Goal: Information Seeking & Learning: Learn about a topic

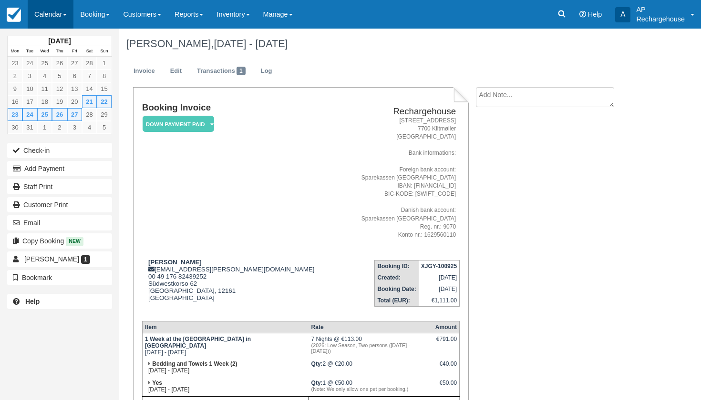
click at [51, 12] on link "Calendar" at bounding box center [51, 14] width 46 height 29
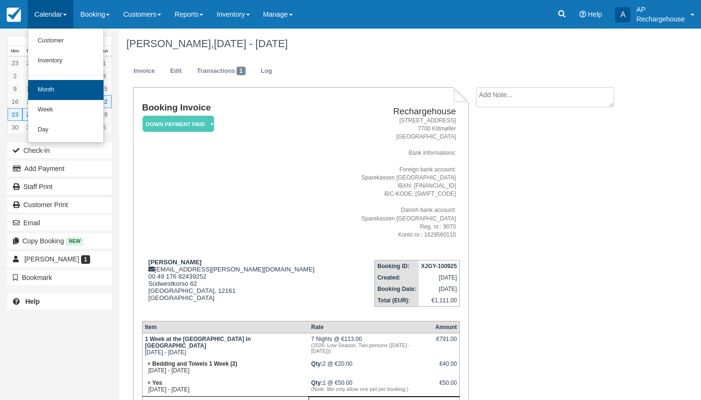
click at [66, 85] on link "Month" at bounding box center [65, 90] width 75 height 20
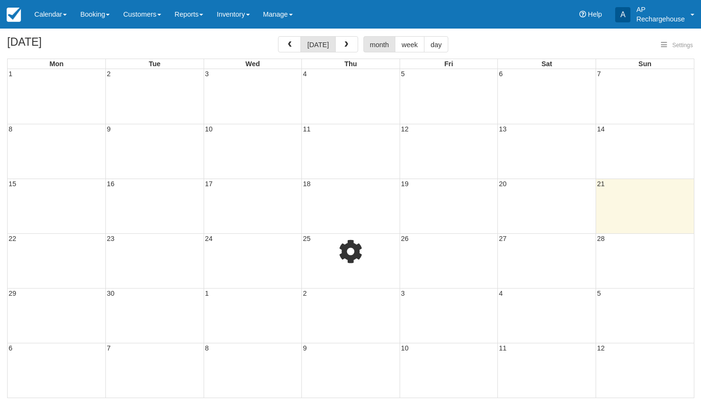
select select
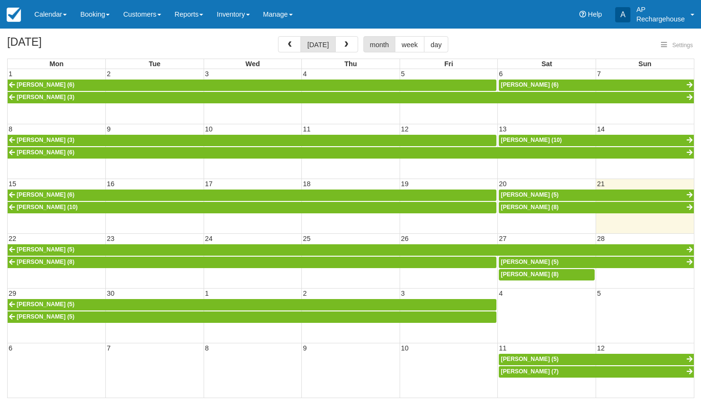
select select
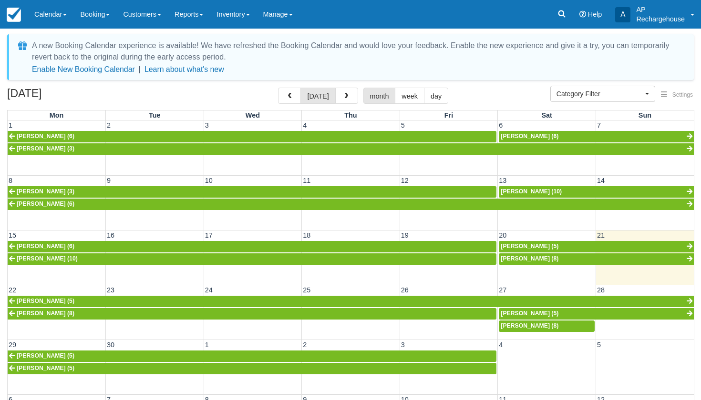
click at [519, 244] on span "[PERSON_NAME] (5)" at bounding box center [529, 246] width 58 height 7
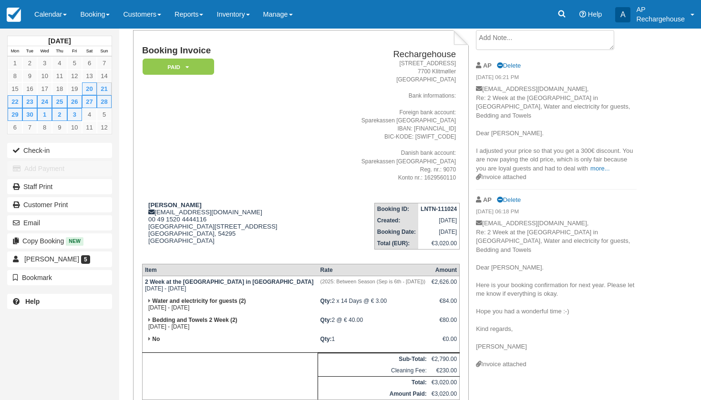
scroll to position [59, 0]
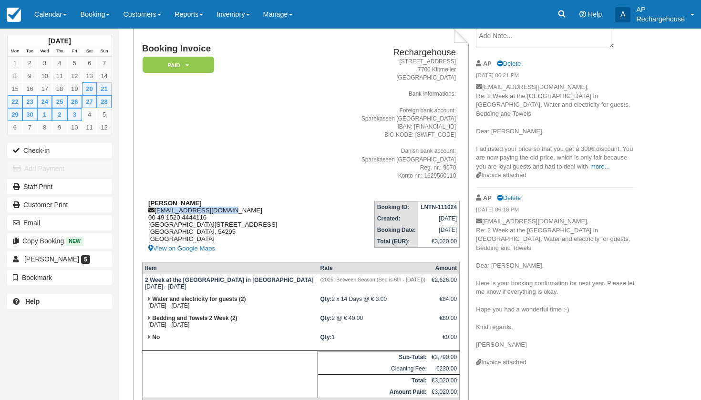
drag, startPoint x: 220, startPoint y: 211, endPoint x: 157, endPoint y: 211, distance: 62.9
click at [157, 211] on div "Stefan Jacobs st_jacobs@t-online.de 00 49 1520 4444116 St. Annastraße 49 Trier,…" at bounding box center [232, 227] width 181 height 55
copy div "st_jacobs@t-online.de"
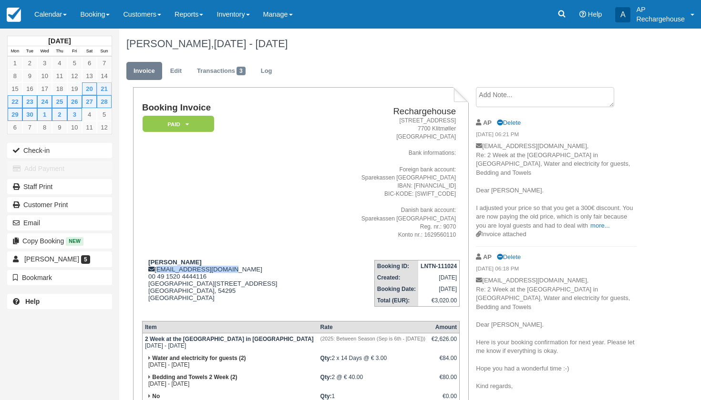
scroll to position [0, 0]
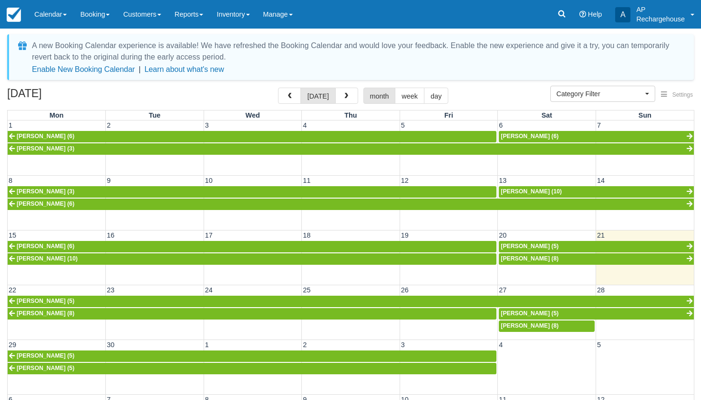
select select
click at [509, 258] on span "[PERSON_NAME] (8)" at bounding box center [529, 258] width 58 height 7
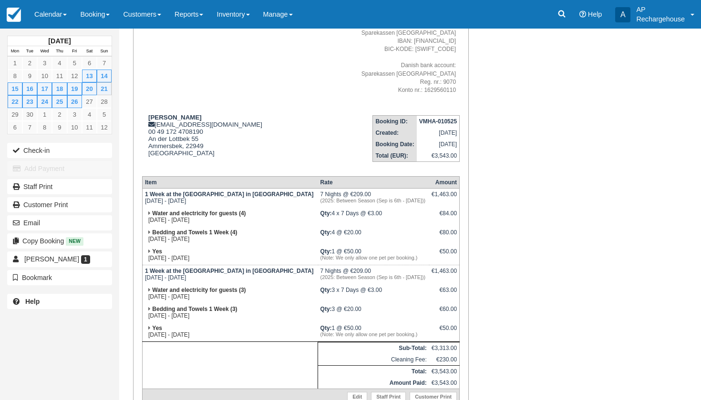
scroll to position [148, 0]
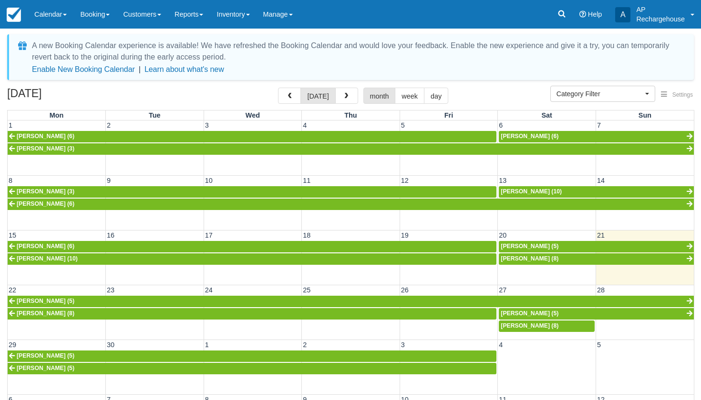
select select
click at [528, 191] on span "Jane Borgstrøm (10)" at bounding box center [530, 191] width 61 height 7
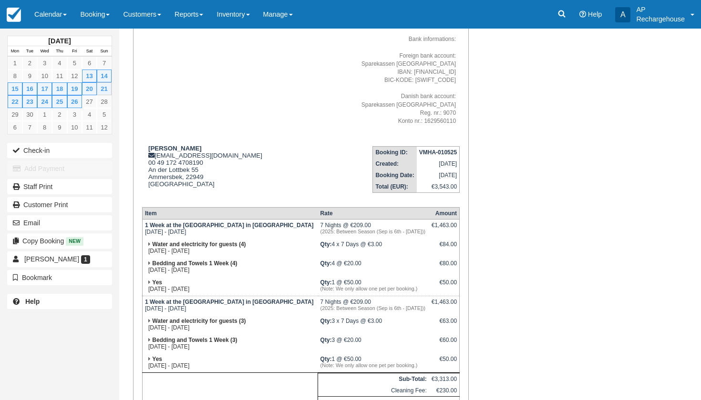
scroll to position [116, 0]
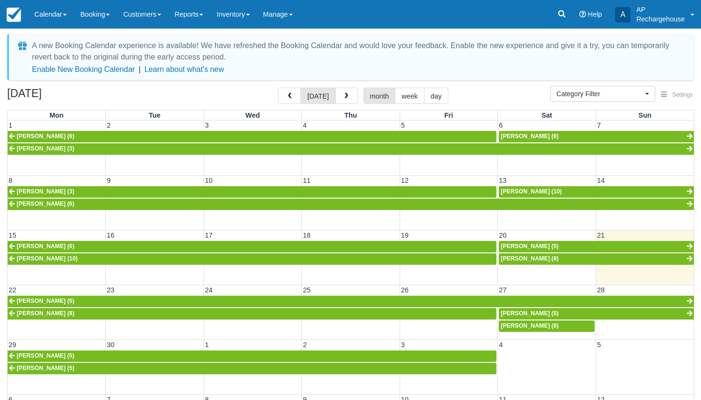
select select
click at [204, 18] on link "Reports" at bounding box center [189, 14] width 42 height 29
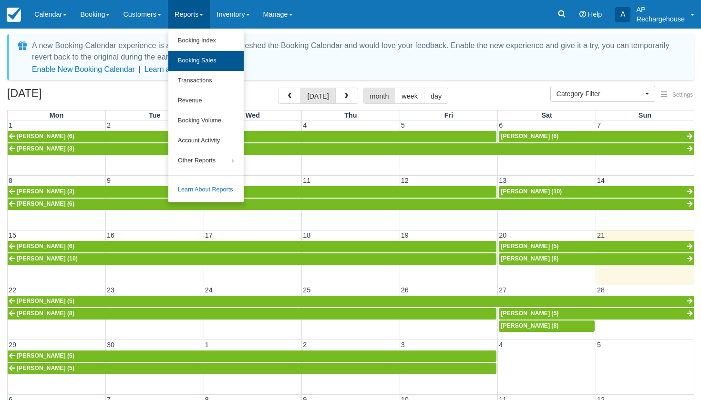
click at [218, 62] on link "Booking Sales" at bounding box center [205, 61] width 75 height 20
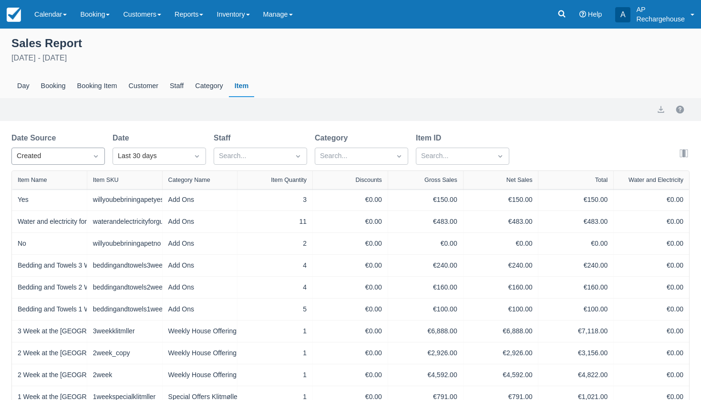
click at [96, 157] on icon "Dropdown icon" at bounding box center [96, 156] width 4 height 2
click at [60, 197] on div "Start" at bounding box center [57, 198] width 93 height 19
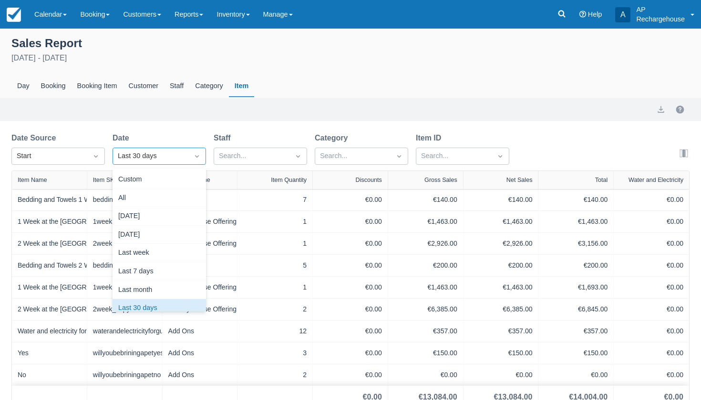
click at [132, 157] on div "Last 30 days" at bounding box center [151, 156] width 66 height 10
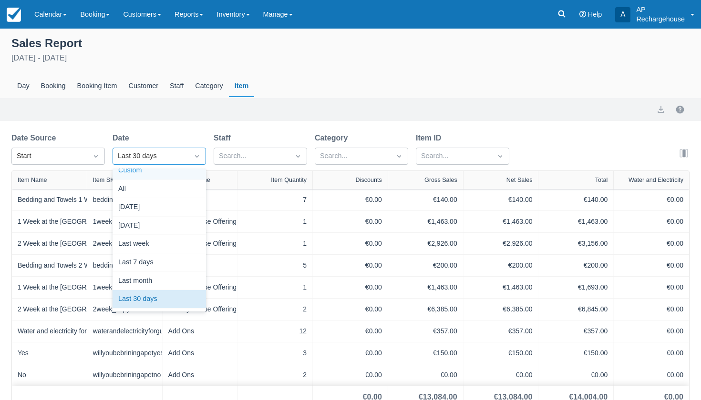
click at [139, 171] on div "Custom" at bounding box center [158, 171] width 93 height 19
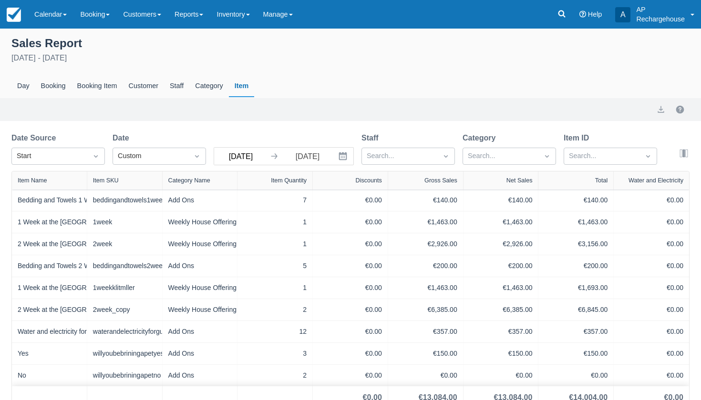
click at [227, 157] on input "Aug 22 25" at bounding box center [240, 156] width 53 height 17
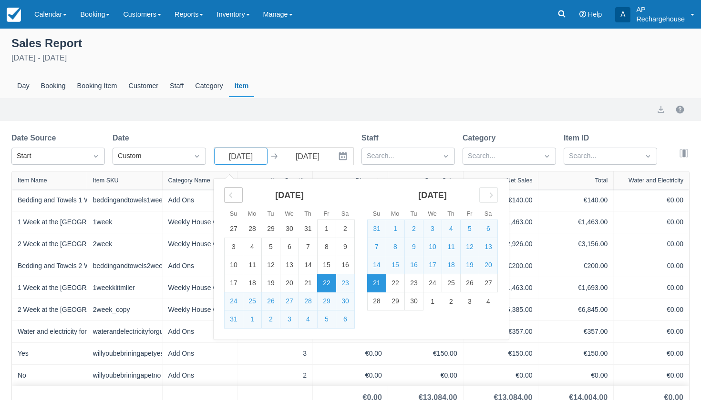
click at [230, 194] on icon "Move backward to switch to the previous month." at bounding box center [233, 195] width 9 height 9
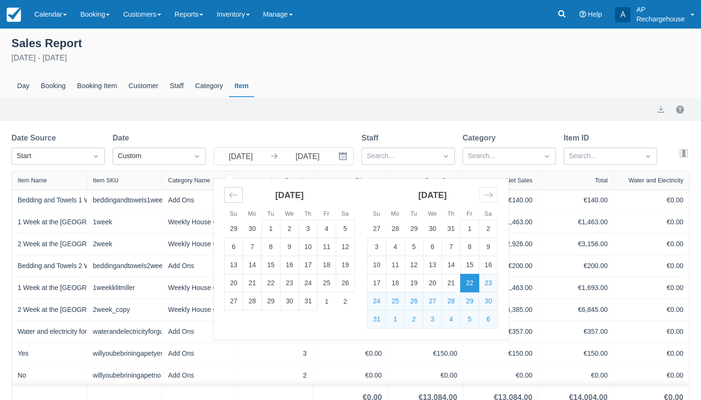
click at [230, 194] on icon "Move backward to switch to the previous month." at bounding box center [233, 195] width 9 height 9
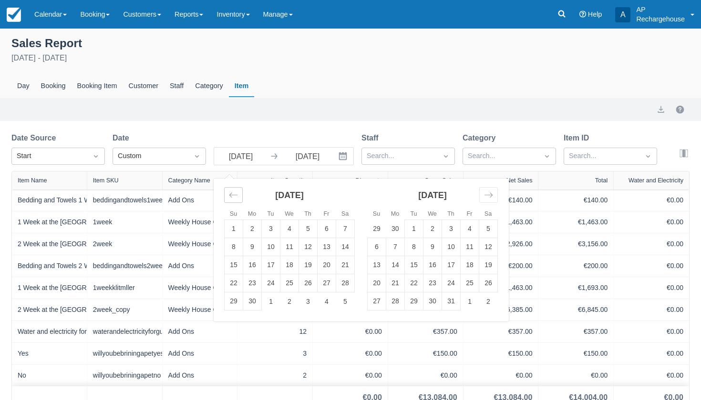
click at [230, 194] on icon "Move backward to switch to the previous month." at bounding box center [233, 195] width 9 height 9
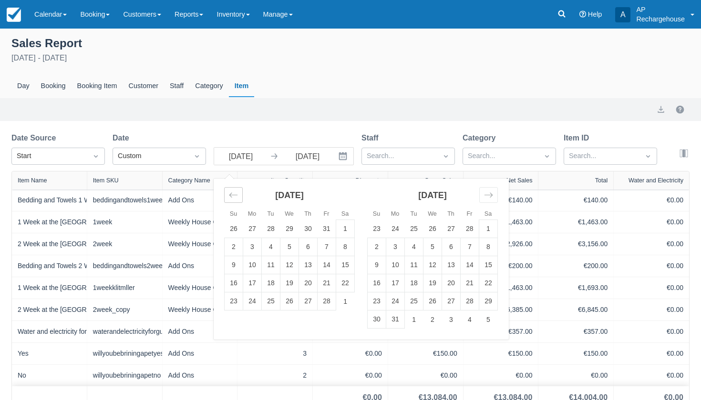
click at [230, 194] on icon "Move backward to switch to the previous month." at bounding box center [233, 195] width 9 height 9
click at [285, 225] on td "1" at bounding box center [289, 229] width 19 height 18
type input "Jan 01 25"
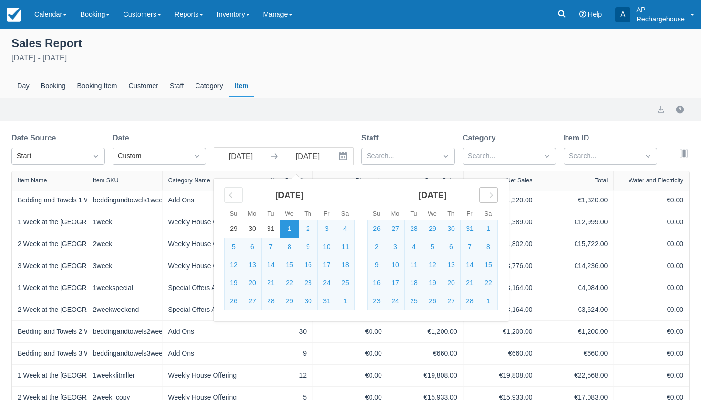
click at [490, 199] on icon "Move forward to switch to the next month." at bounding box center [488, 195] width 9 height 9
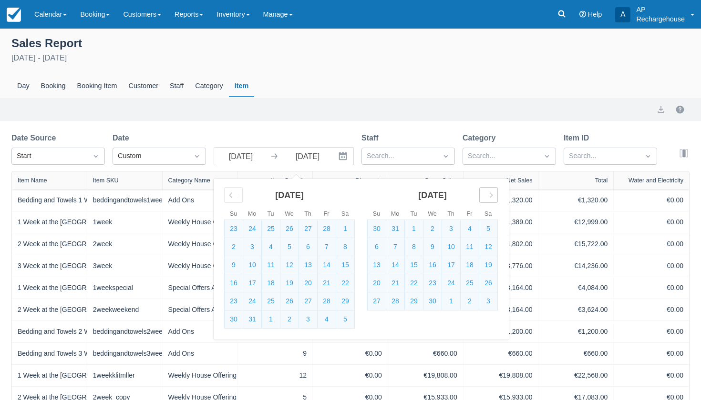
click at [490, 199] on icon "Move forward to switch to the next month." at bounding box center [488, 195] width 9 height 9
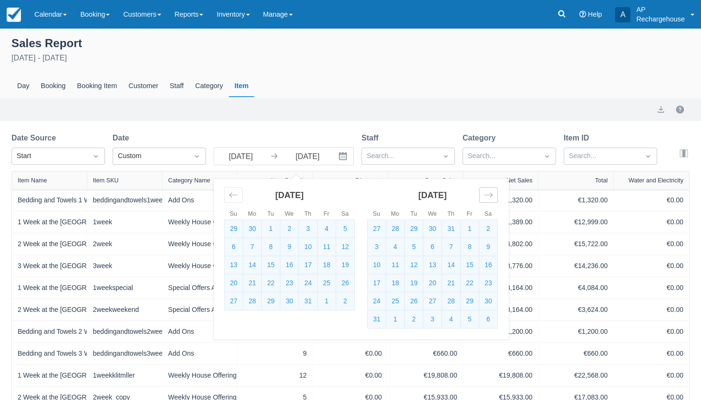
click at [490, 199] on icon "Move forward to switch to the next month." at bounding box center [488, 195] width 9 height 9
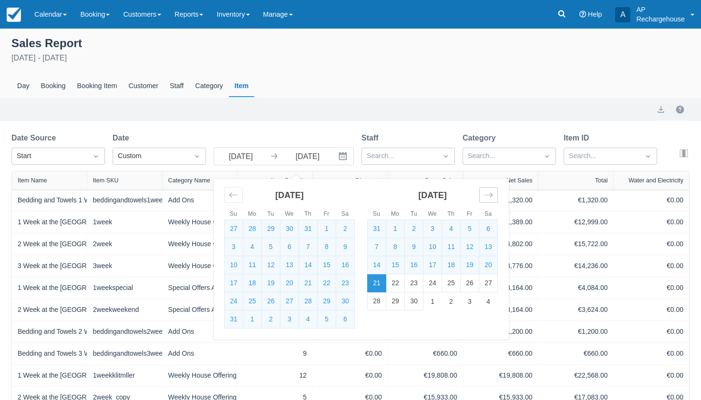
click at [490, 199] on icon "Move forward to switch to the next month." at bounding box center [488, 195] width 9 height 9
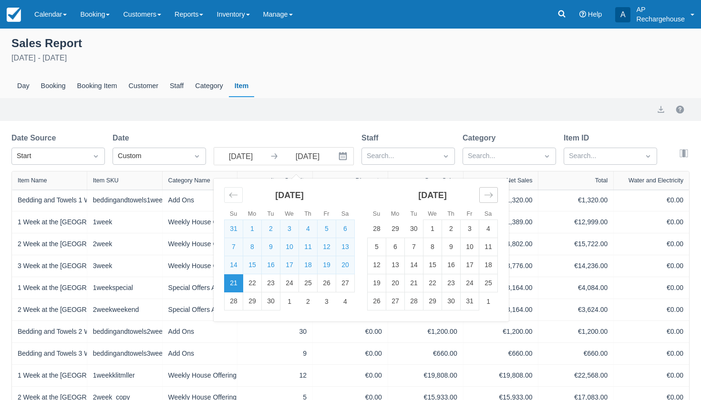
click at [490, 199] on icon "Move forward to switch to the next month." at bounding box center [488, 195] width 9 height 9
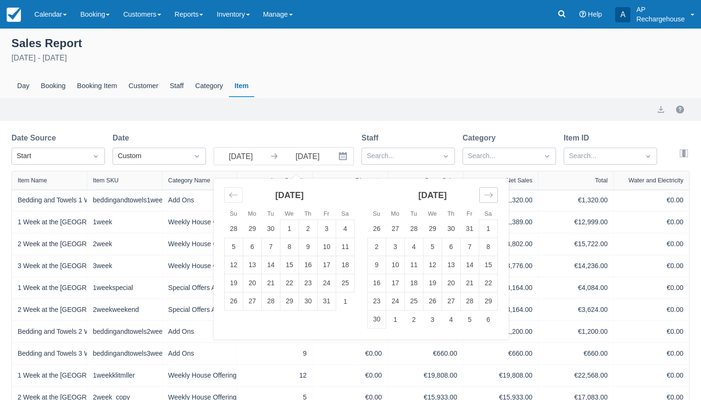
click at [490, 199] on icon "Move forward to switch to the next month." at bounding box center [488, 195] width 9 height 9
click at [431, 302] on td "31" at bounding box center [432, 302] width 19 height 18
type input "Dec 31 25"
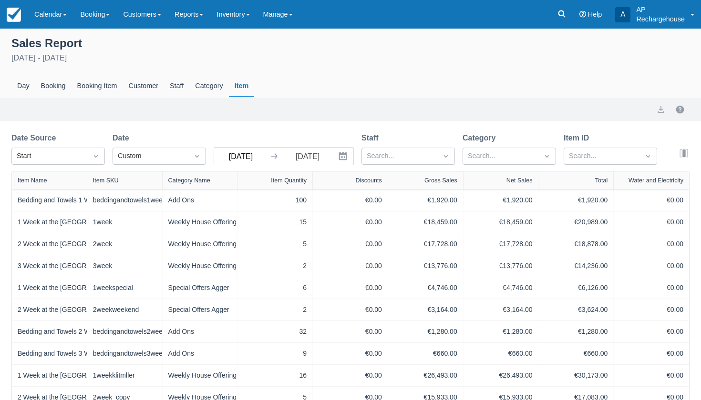
click at [259, 158] on input "Jan 01 25" at bounding box center [240, 156] width 53 height 17
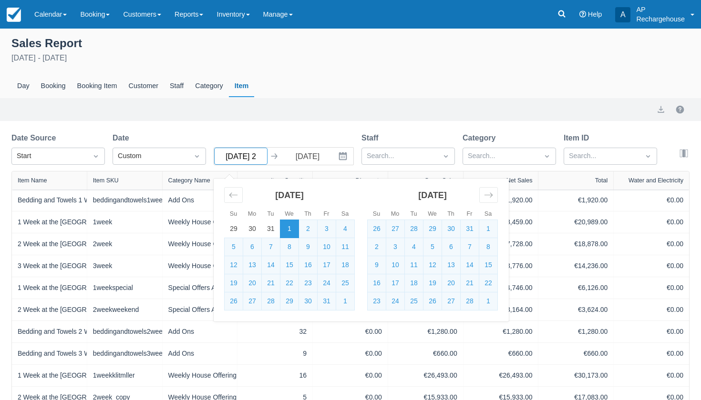
type input "Jan 01 24"
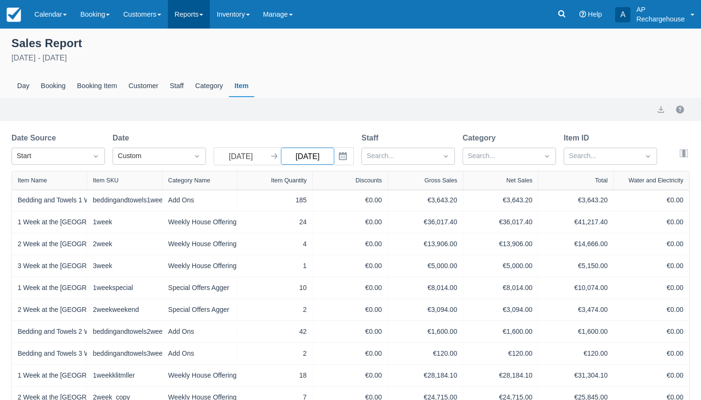
type input "Dec 31 24"
click at [199, 15] on link "Reports" at bounding box center [189, 14] width 42 height 29
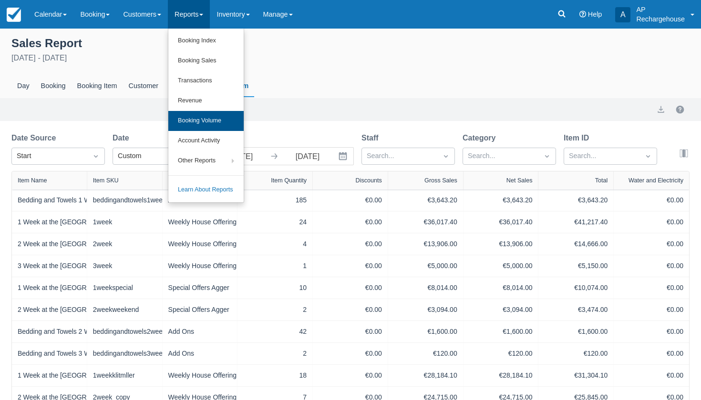
click at [219, 122] on link "Booking Volume" at bounding box center [205, 121] width 75 height 20
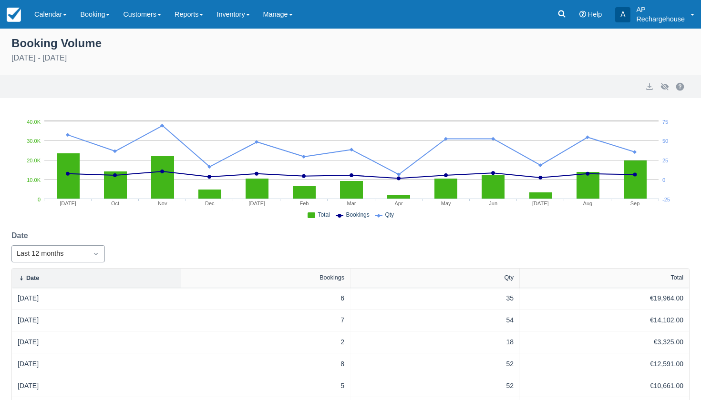
click at [98, 256] on icon "Dropdown icon" at bounding box center [96, 254] width 10 height 10
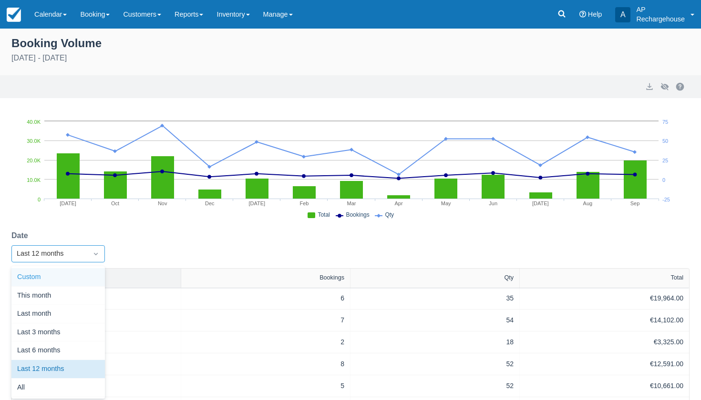
click at [74, 281] on div "Custom" at bounding box center [57, 277] width 93 height 19
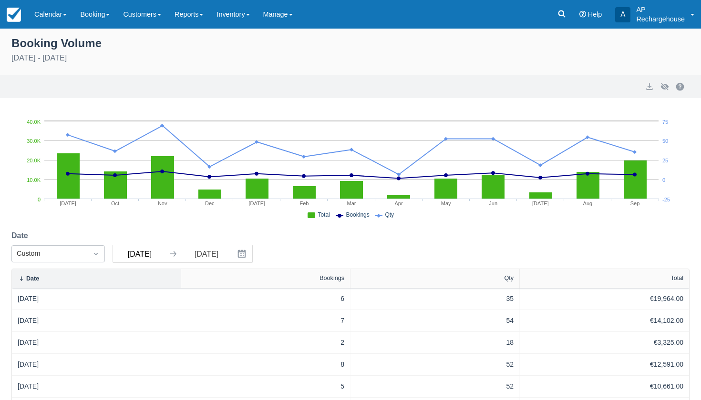
click at [156, 256] on input "[DATE]" at bounding box center [139, 253] width 53 height 17
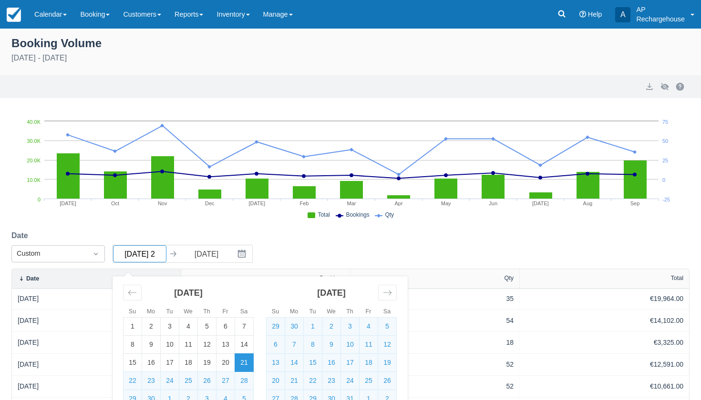
type input "[DATE]"
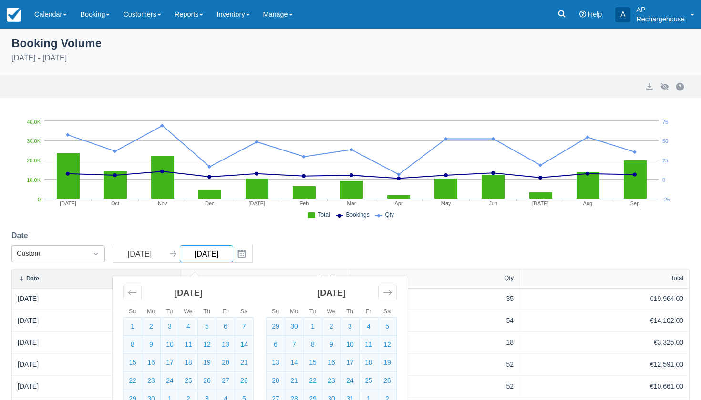
select select "20"
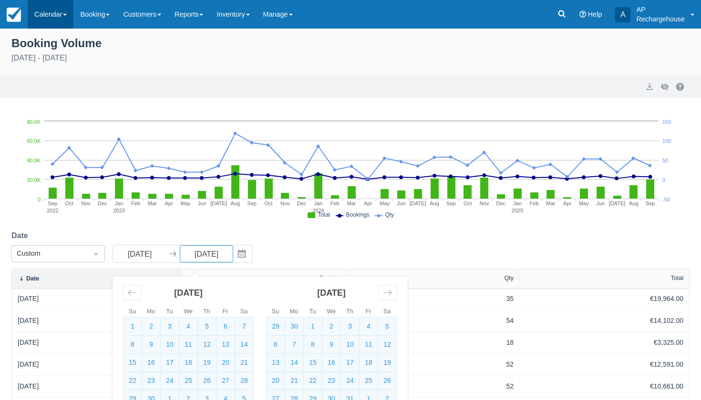
click at [52, 17] on link "Calendar" at bounding box center [51, 14] width 46 height 29
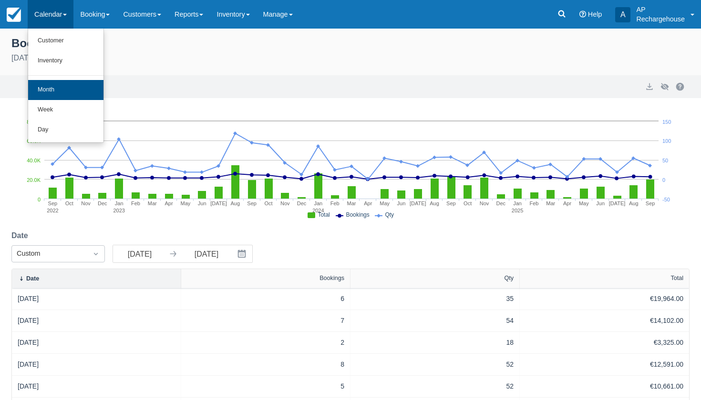
click at [70, 91] on link "Month" at bounding box center [65, 90] width 75 height 20
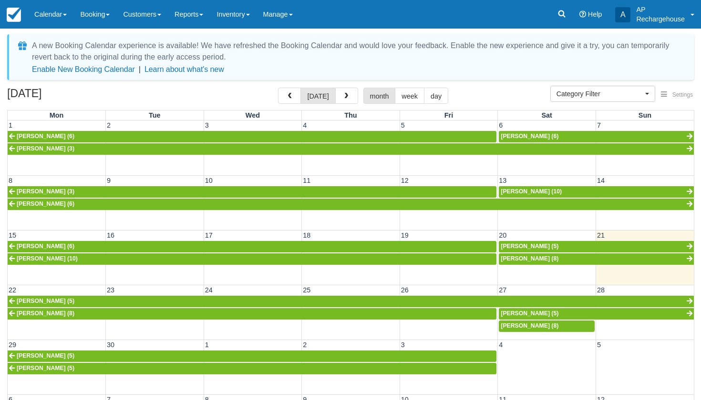
select select
click at [343, 97] on span "button" at bounding box center [346, 96] width 7 height 7
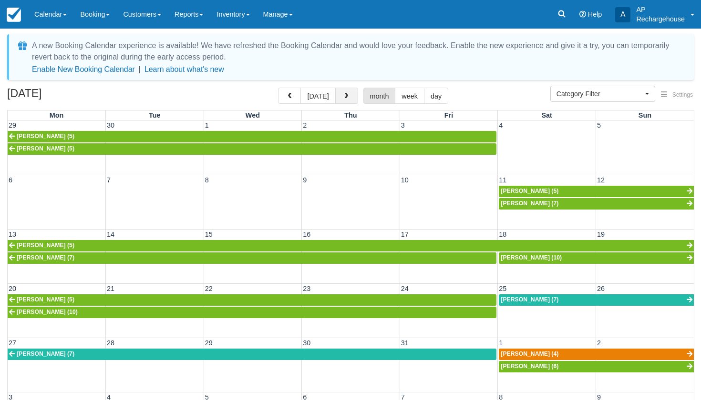
click at [346, 96] on span "button" at bounding box center [346, 96] width 7 height 7
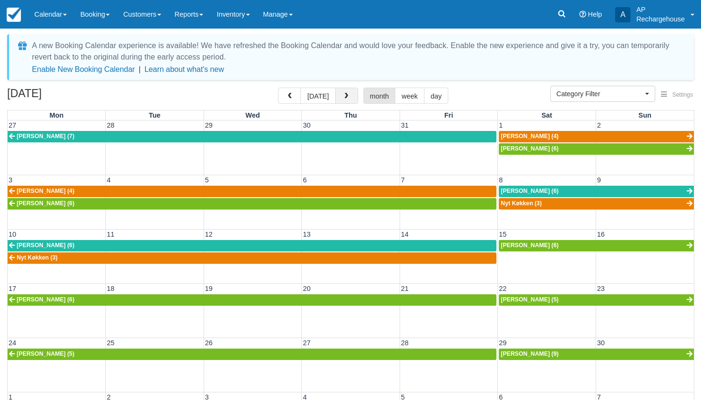
click at [346, 94] on span "button" at bounding box center [346, 96] width 7 height 7
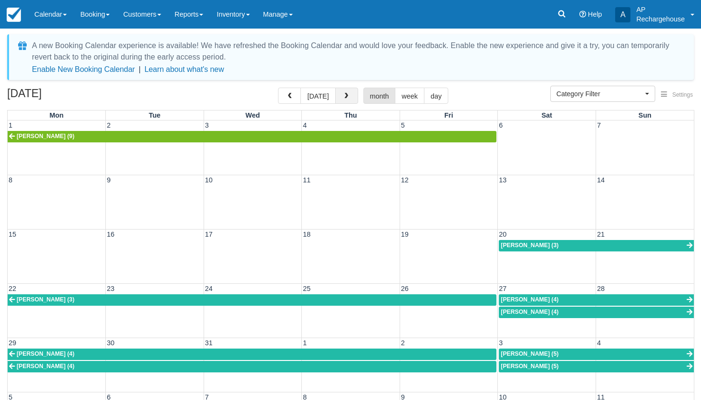
click at [346, 96] on span "button" at bounding box center [346, 96] width 7 height 7
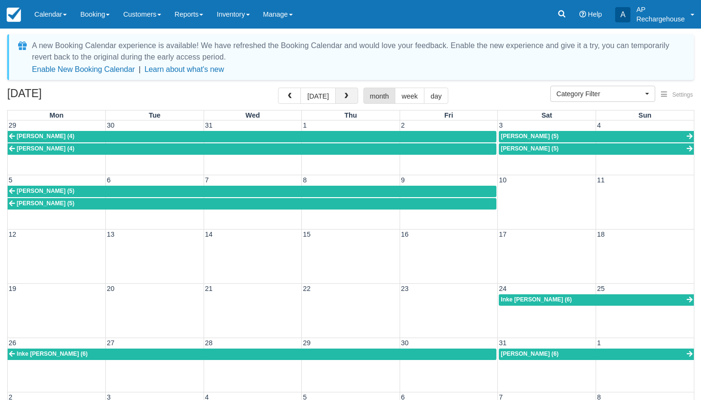
click at [346, 96] on span "button" at bounding box center [346, 96] width 7 height 7
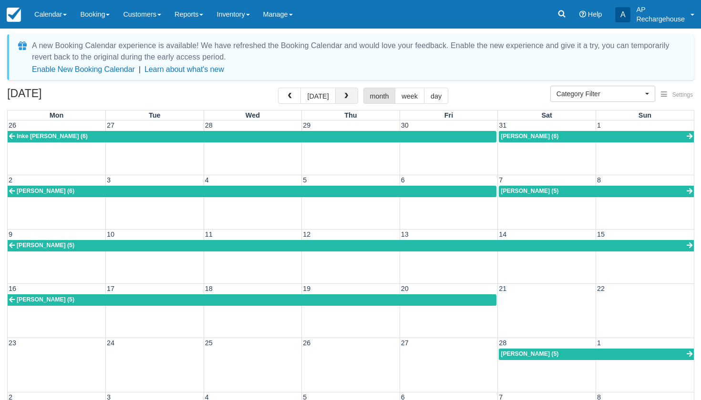
click at [346, 96] on span "button" at bounding box center [346, 96] width 7 height 7
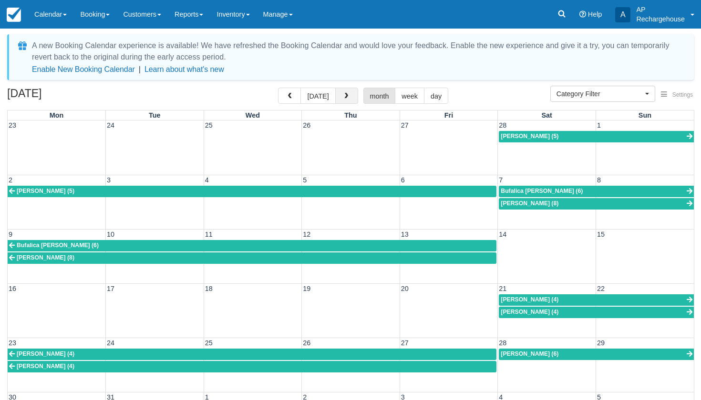
click at [346, 96] on span "button" at bounding box center [346, 96] width 7 height 7
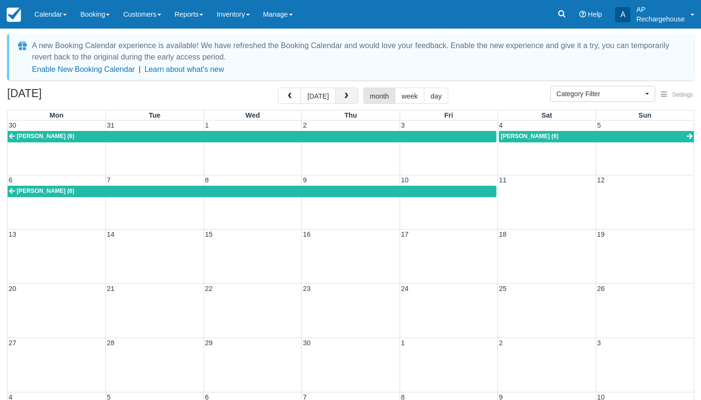
click at [346, 96] on span "button" at bounding box center [346, 96] width 7 height 7
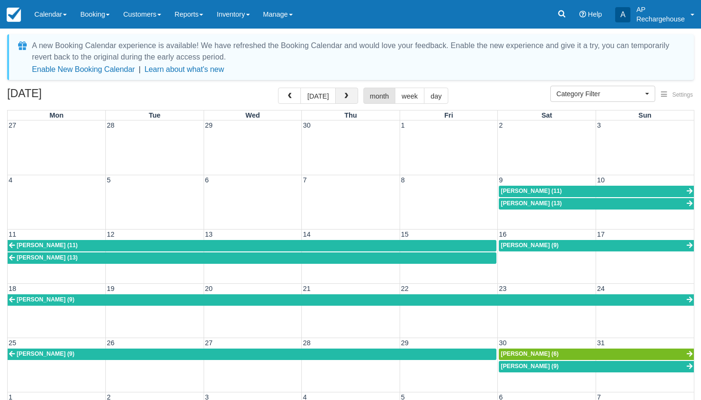
click at [346, 96] on span "button" at bounding box center [346, 96] width 7 height 7
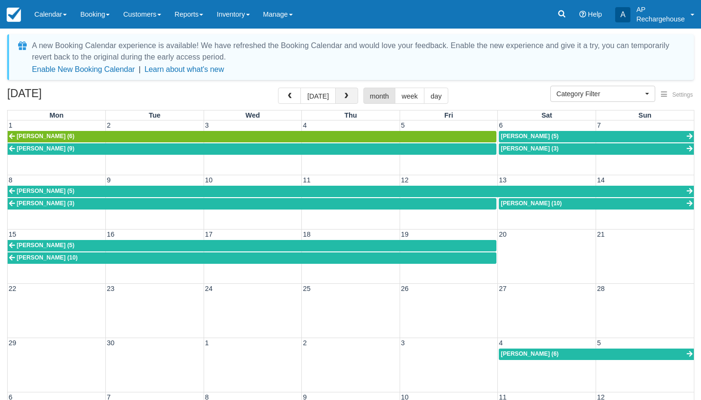
click at [346, 96] on span "button" at bounding box center [346, 96] width 7 height 7
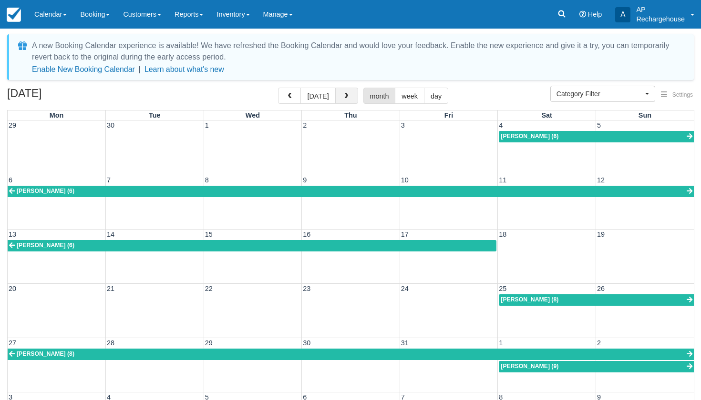
click at [346, 96] on span "button" at bounding box center [346, 96] width 7 height 7
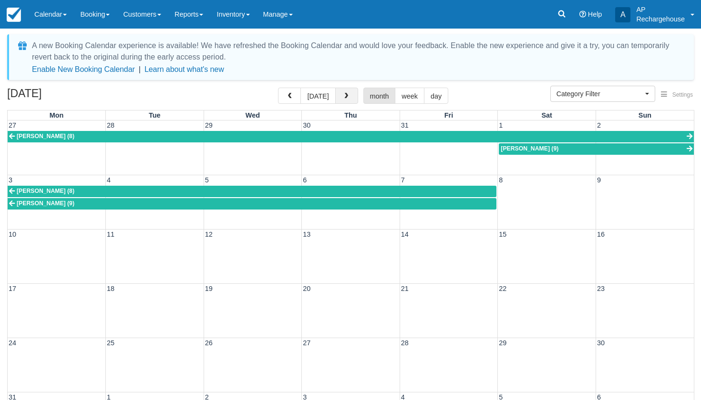
click at [346, 96] on span "button" at bounding box center [346, 96] width 7 height 7
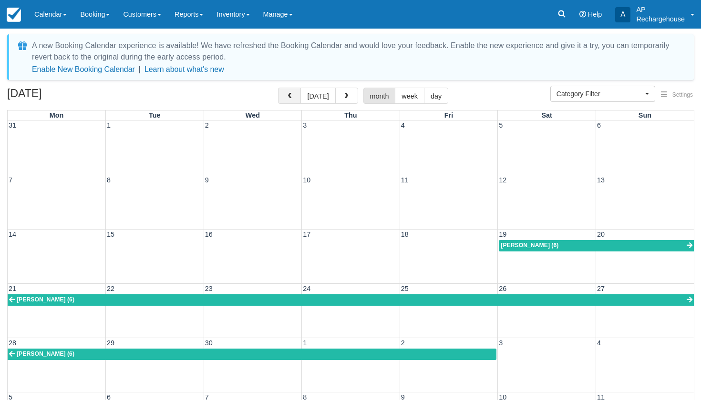
click at [291, 95] on span "button" at bounding box center [289, 96] width 7 height 7
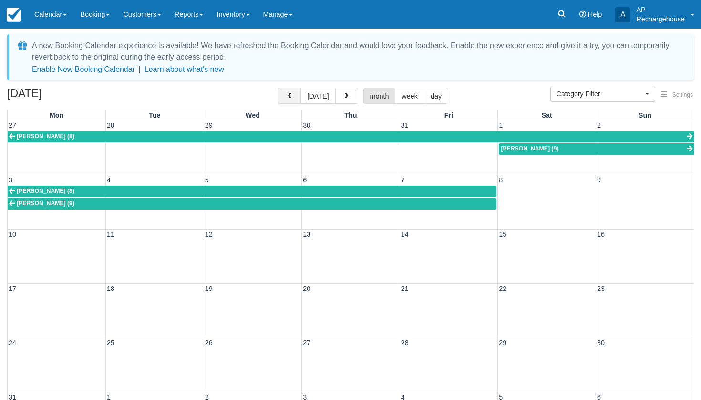
click at [291, 95] on span "button" at bounding box center [289, 96] width 7 height 7
